Goal: Find specific page/section

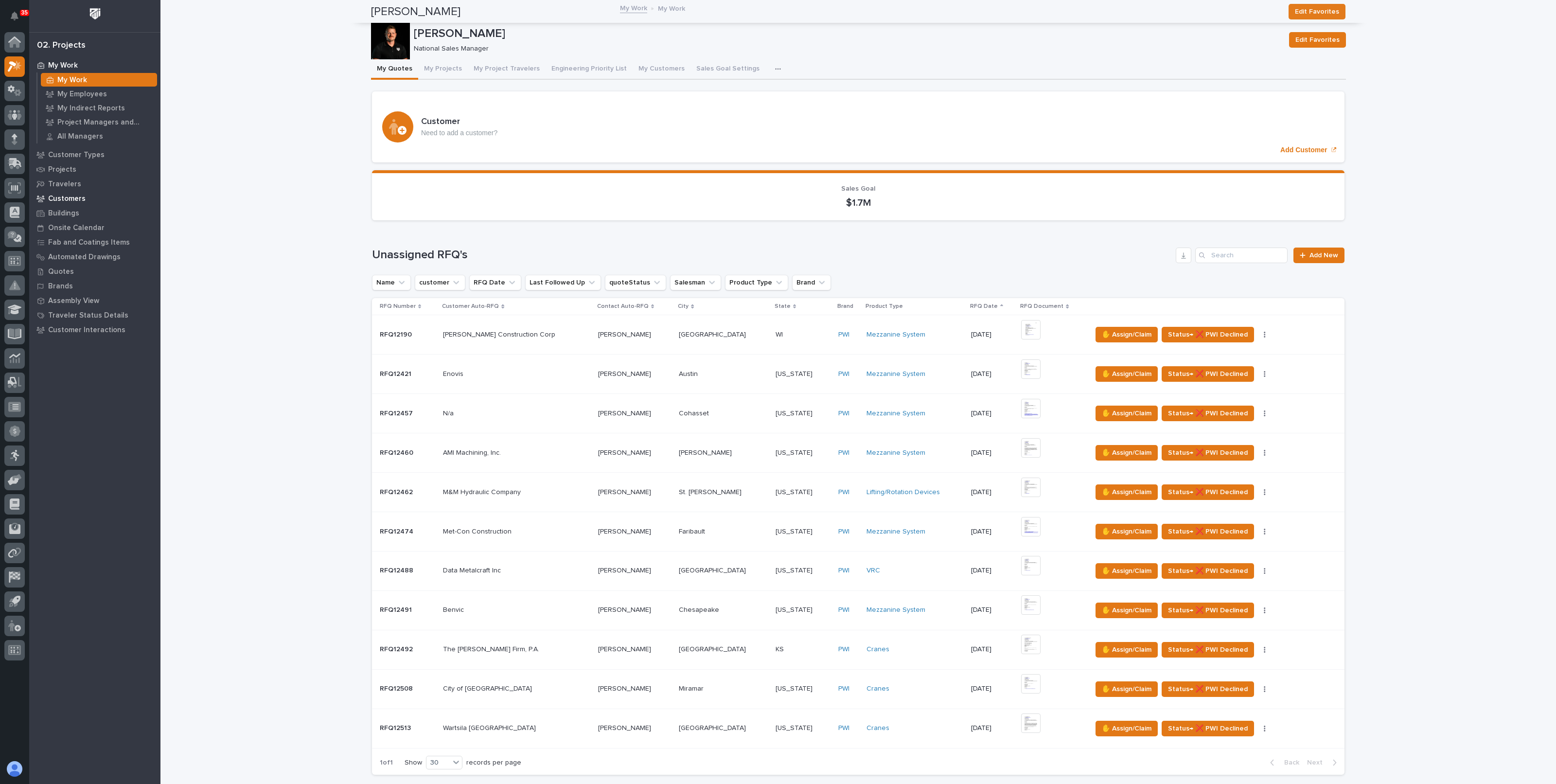
click at [63, 196] on p "Customers" at bounding box center [67, 199] width 37 height 8
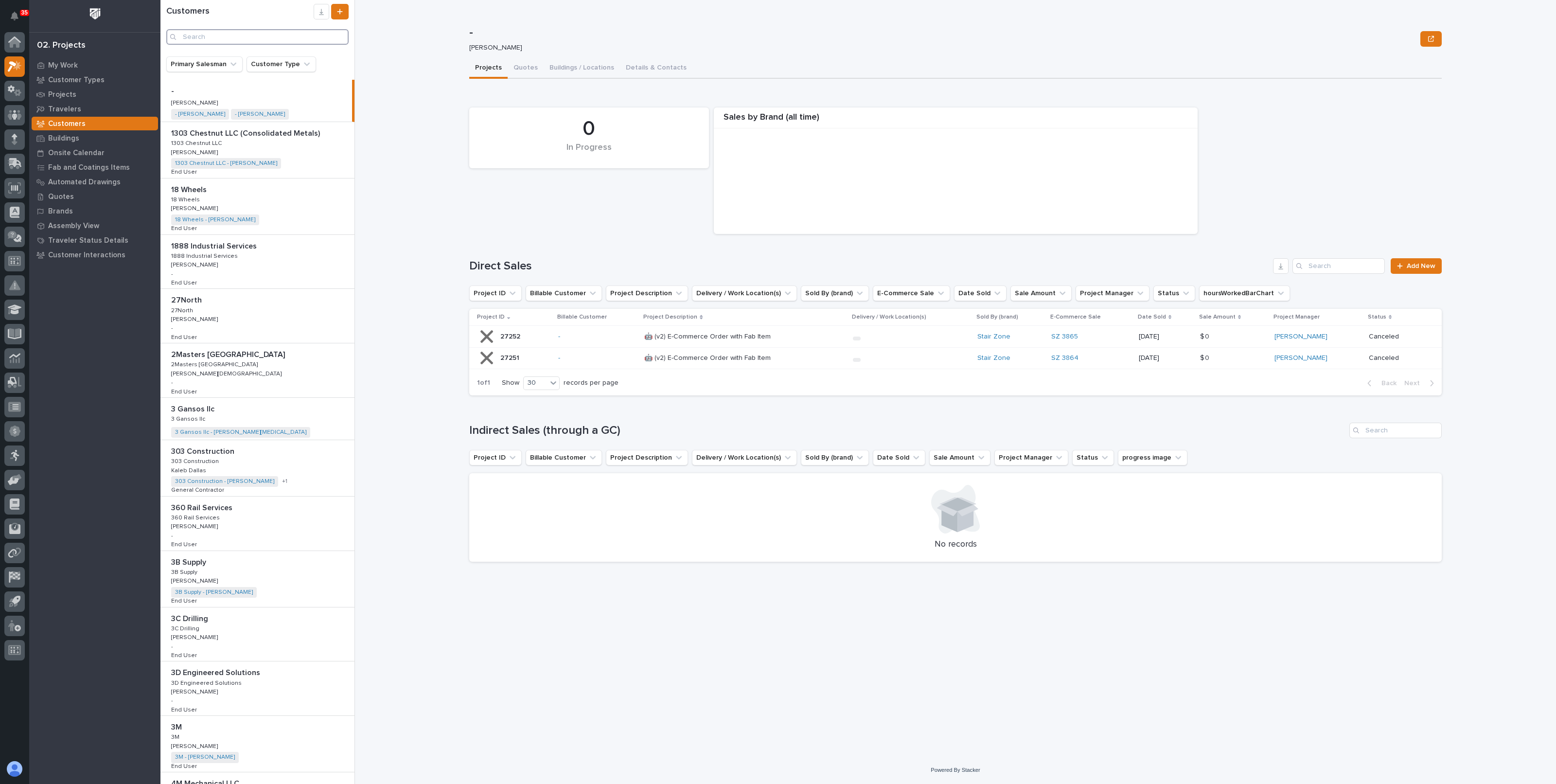
click at [237, 43] on input "Search" at bounding box center [257, 37] width 182 height 16
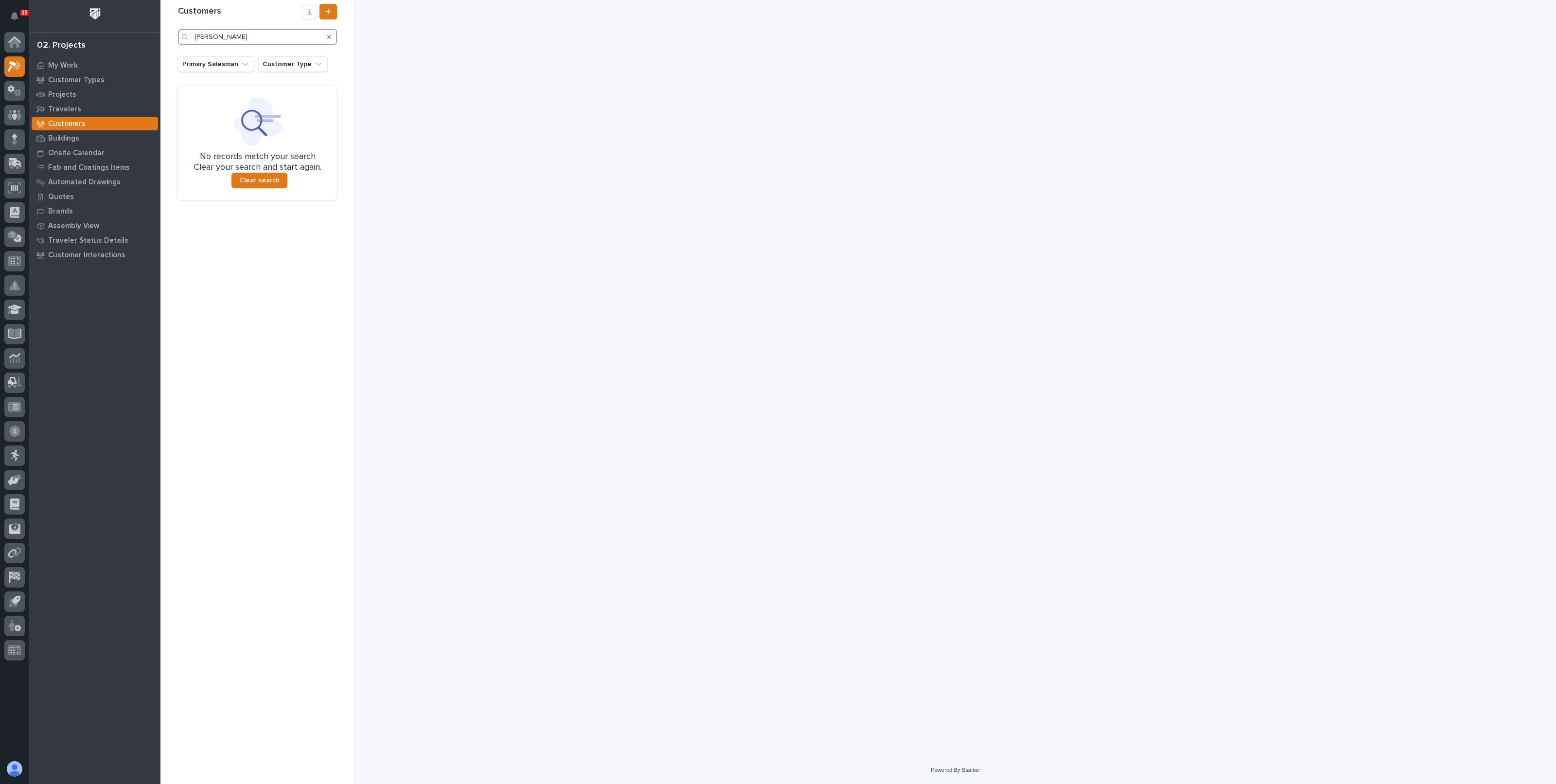
type input "[PERSON_NAME]"
click at [328, 37] on icon "Search" at bounding box center [329, 37] width 4 height 4
click at [328, 37] on input "[PERSON_NAME]" at bounding box center [257, 37] width 159 height 16
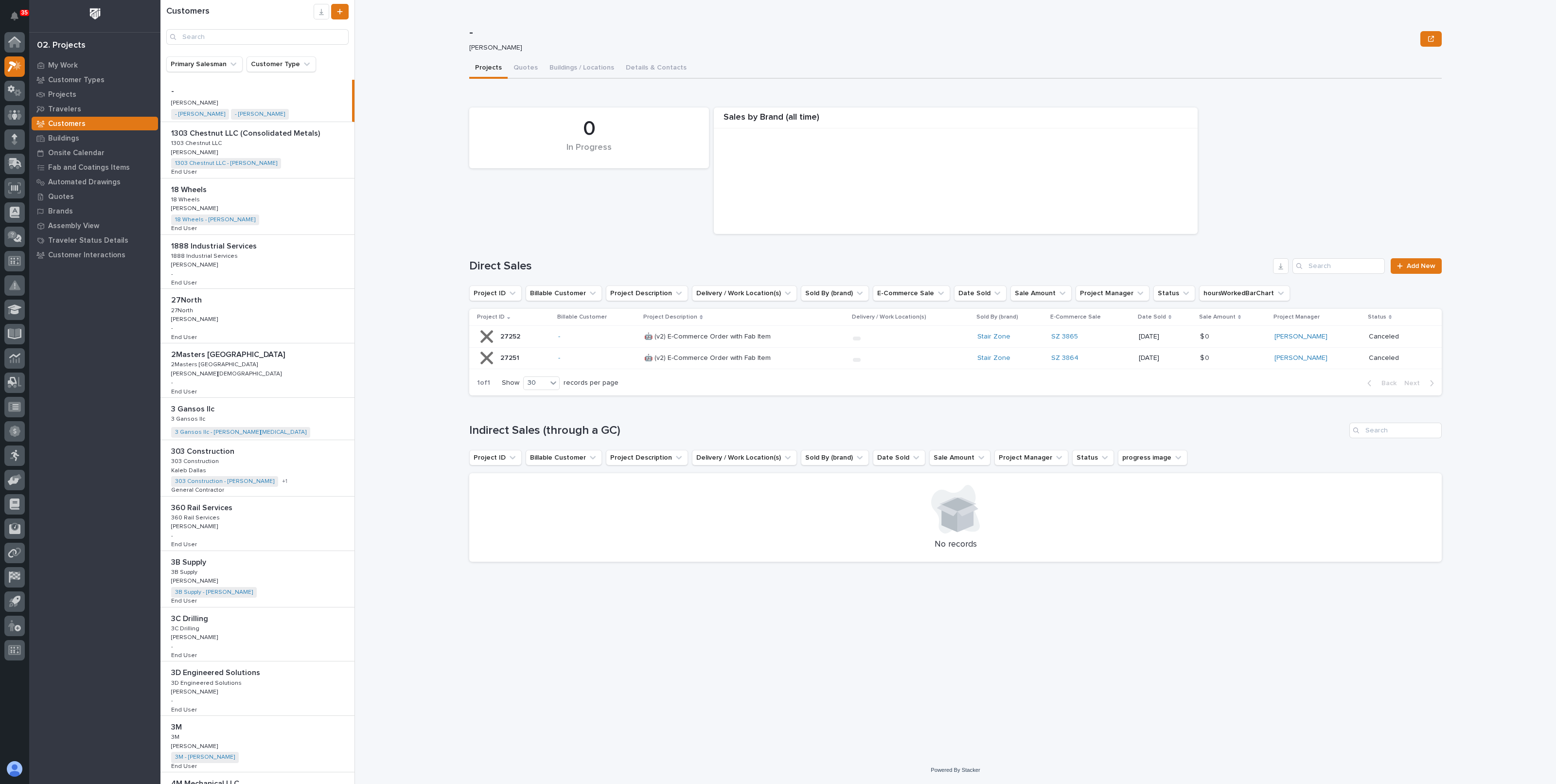
click at [382, 49] on div "- [PERSON_NAME] Sorry, there was an error saving your record. Please try again.…" at bounding box center [961, 392] width 1189 height 784
